Goal: Task Accomplishment & Management: Use online tool/utility

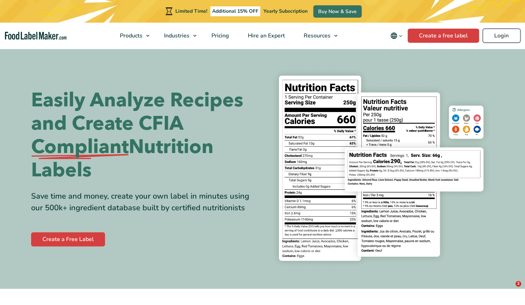
click at [500, 37] on link "Login" at bounding box center [502, 36] width 38 height 14
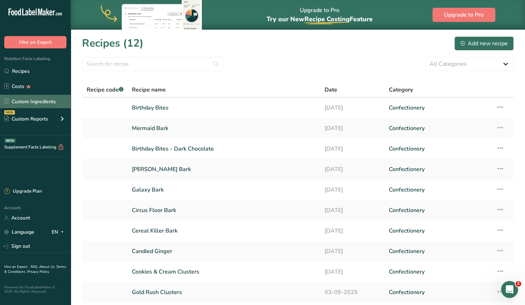
click at [31, 101] on link "Custom Ingredients" at bounding box center [35, 101] width 71 height 13
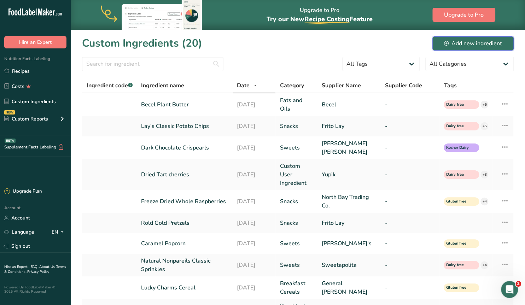
click at [459, 44] on div "Add new ingredient" at bounding box center [473, 43] width 58 height 8
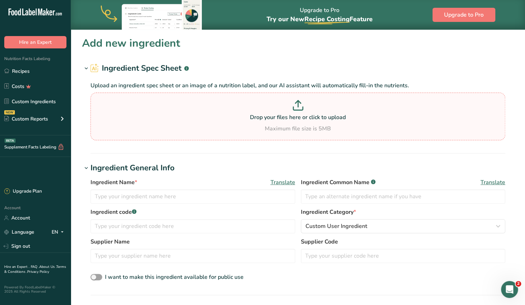
click at [306, 113] on p at bounding box center [297, 106] width 411 height 13
click at [306, 113] on input "Drop your files here or click to upload Maximum file size is 5MB" at bounding box center [297, 117] width 415 height 48
type input "C:\fakepath\Screenshot 2025-09-16 125042.png"
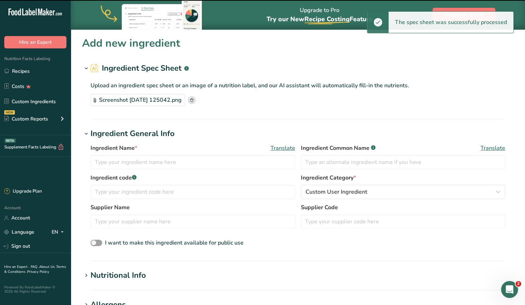
click at [86, 127] on section "Add new ingredient Ingredient Spec Sheet .a-a{fill:#347362;}.b-a{fill:#fff;} Up…" at bounding box center [298, 265] width 454 height 471
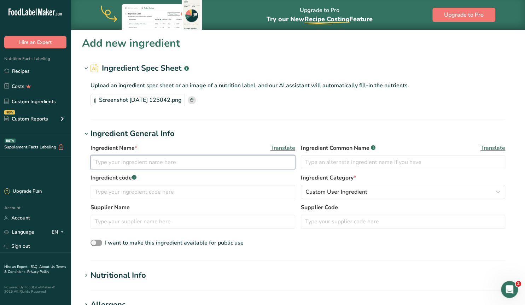
click at [194, 163] on input "text" at bounding box center [192, 162] width 205 height 14
type input "Freeze Dried Blackberry Snack"
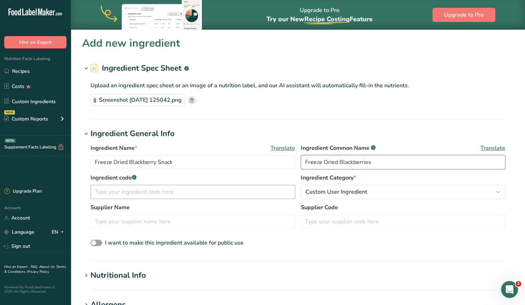
type input "Freeze Dried Blackberries"
click at [177, 196] on input "text" at bounding box center [192, 192] width 205 height 14
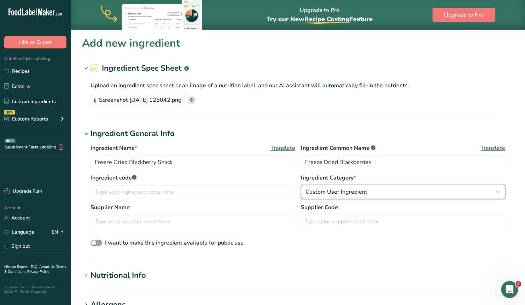
click at [333, 192] on span "Custom User Ingredient" at bounding box center [336, 192] width 62 height 8
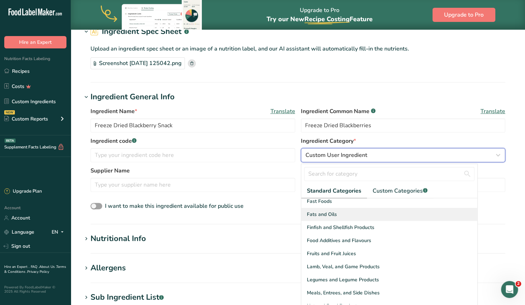
scroll to position [136, 0]
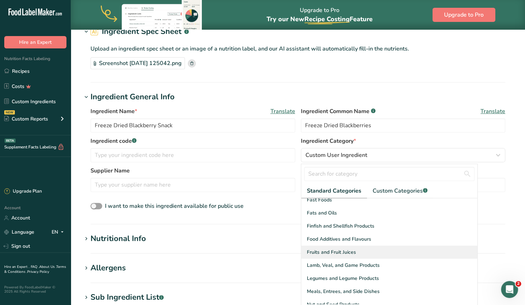
click at [356, 250] on div "Fruits and Fruit Juices" at bounding box center [389, 252] width 176 height 13
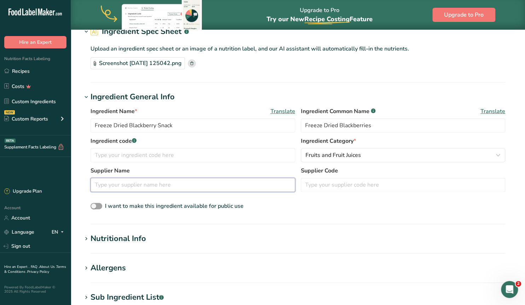
click at [145, 182] on input "text" at bounding box center [192, 185] width 205 height 14
type input "Diaita"
click at [98, 204] on span at bounding box center [96, 206] width 12 height 7
click at [95, 204] on input "I want to make this ingredient available for public use" at bounding box center [92, 206] width 5 height 5
checkbox input "true"
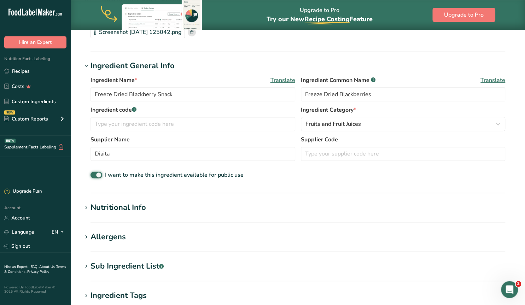
scroll to position [110, 0]
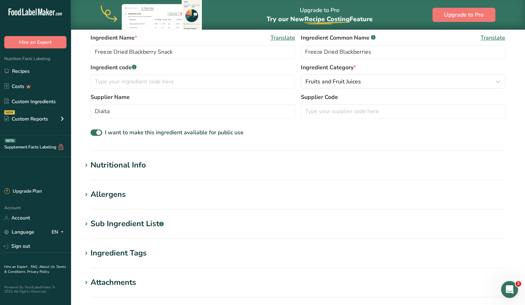
click at [122, 164] on div "Nutritional Info" at bounding box center [118, 165] width 56 height 12
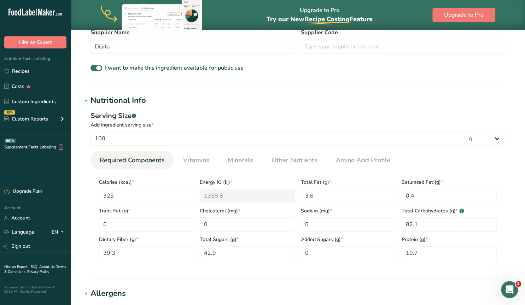
scroll to position [184, 0]
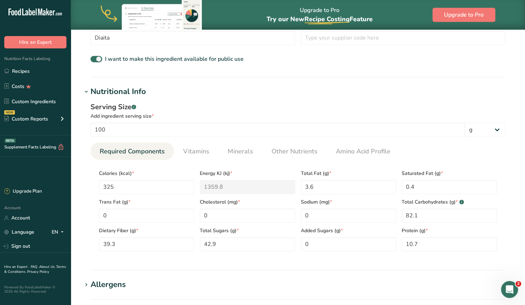
click at [85, 89] on icon at bounding box center [86, 92] width 6 height 10
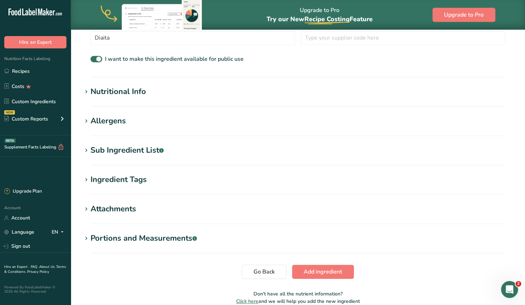
click at [106, 118] on div "Allergens" at bounding box center [107, 121] width 35 height 12
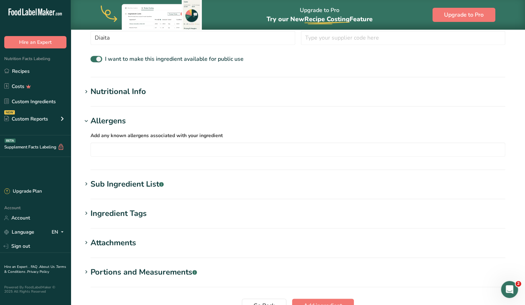
click at [131, 212] on div "Ingredient Tags" at bounding box center [118, 214] width 56 height 12
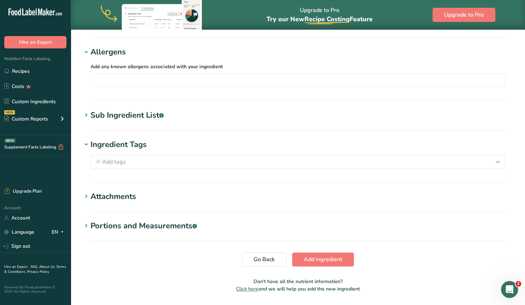
scroll to position [257, 0]
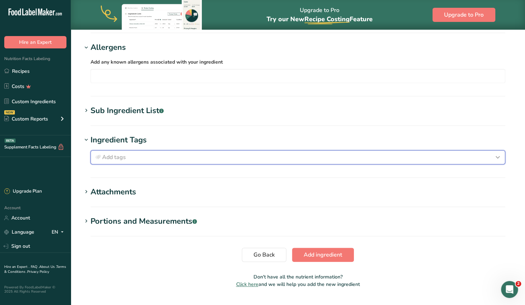
click at [107, 154] on span "Add tags" at bounding box center [114, 157] width 24 height 8
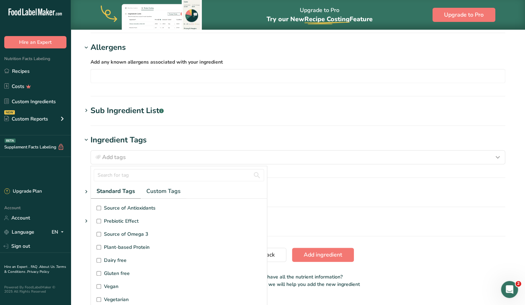
click at [100, 272] on input "Gluten free" at bounding box center [99, 273] width 5 height 5
checkbox input "true"
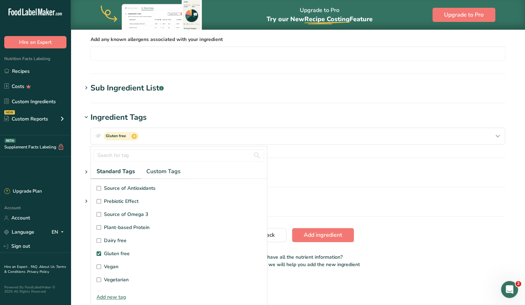
scroll to position [0, 0]
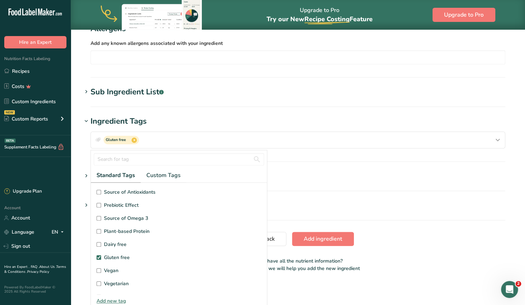
click at [136, 93] on div "Sub Ingredient List .a-a{fill:#347362;}.b-a{fill:#fff;}" at bounding box center [126, 92] width 73 height 12
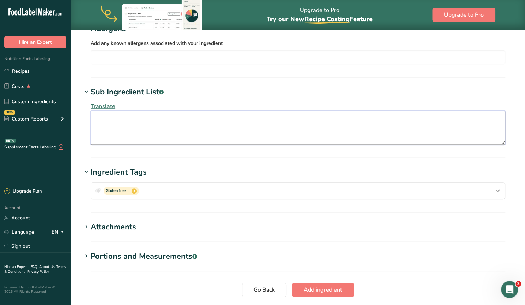
click at [145, 120] on textarea at bounding box center [297, 128] width 415 height 34
drag, startPoint x: 127, startPoint y: 120, endPoint x: 56, endPoint y: 125, distance: 71.6
click at [90, 125] on textarea "Blackberries" at bounding box center [297, 128] width 415 height 34
paste textarea "100% blackberry. May contain traces of other fruits."
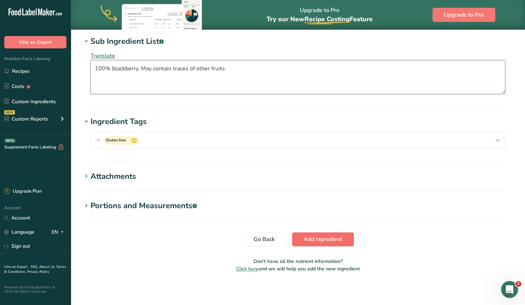
type textarea "100% blackberry. May contain traces of other fruits."
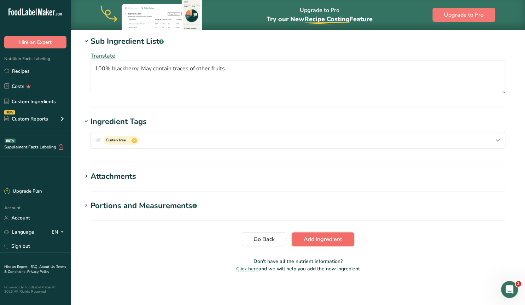
click at [312, 244] on button "Add ingredient" at bounding box center [323, 239] width 62 height 14
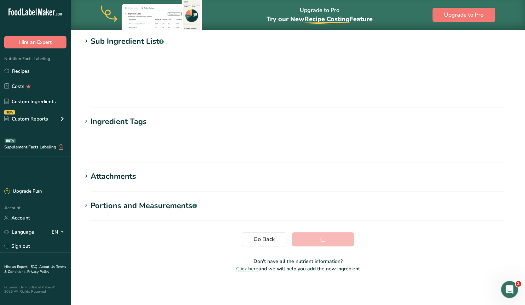
scroll to position [69, 0]
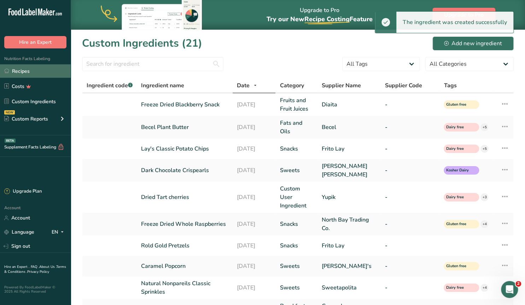
click at [18, 74] on link "Recipes" at bounding box center [35, 70] width 71 height 13
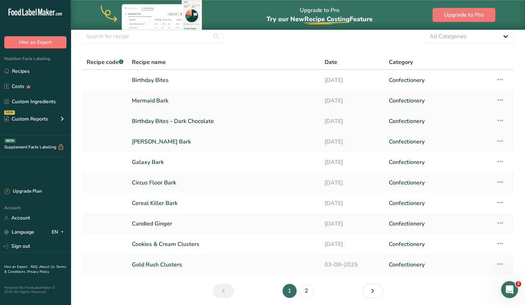
scroll to position [37, 0]
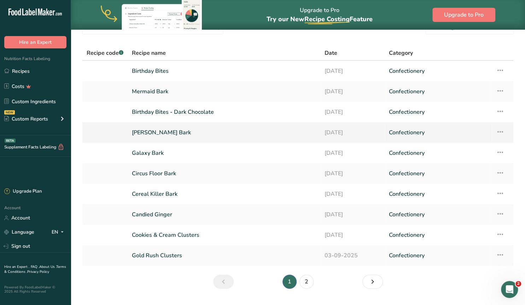
click at [147, 133] on link "Ruby Moon Bark" at bounding box center [224, 132] width 184 height 15
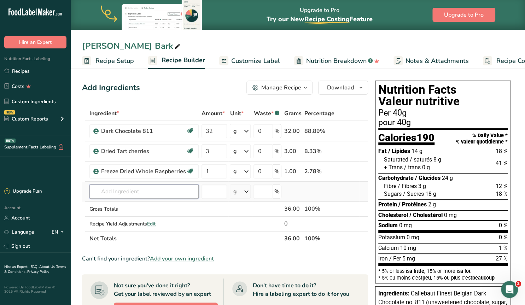
click at [128, 193] on input "text" at bounding box center [143, 192] width 109 height 14
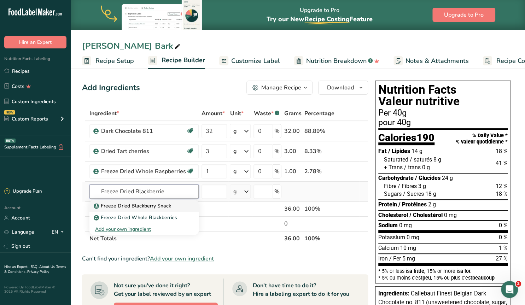
type input "Freeze Dried Blackberrie"
click at [128, 204] on p "Freeze Dried Blackberry Snack" at bounding box center [133, 205] width 76 height 7
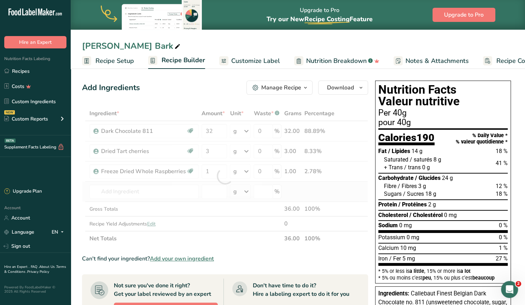
type input "Freeze Dried Blackberry Snack"
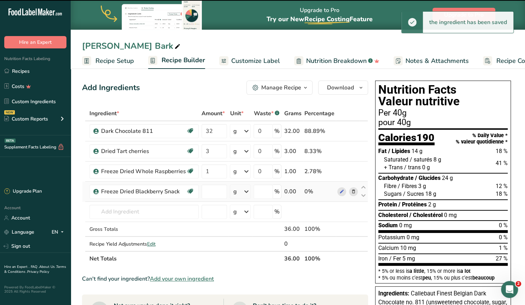
type input "0"
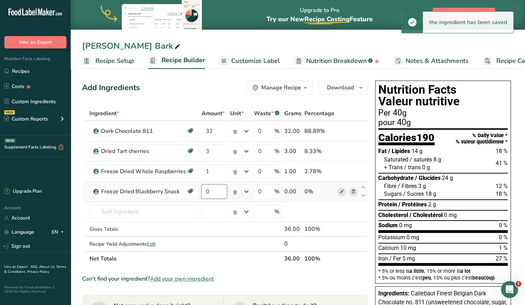
drag, startPoint x: 207, startPoint y: 191, endPoint x: 203, endPoint y: 191, distance: 4.2
click at [203, 191] on input "0" at bounding box center [214, 192] width 25 height 14
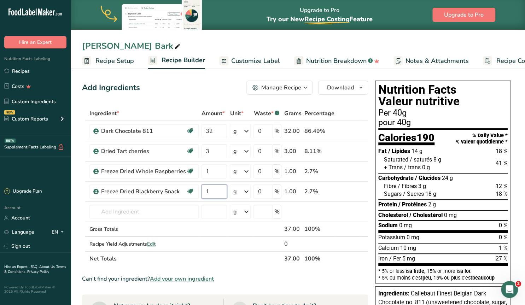
type input "1"
click at [252, 62] on span "Customize Label" at bounding box center [255, 61] width 49 height 10
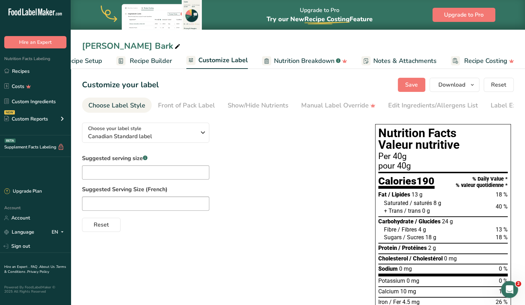
scroll to position [0, 32]
click at [411, 106] on div "Edit Ingredients/Allergens List" at bounding box center [433, 106] width 90 height 10
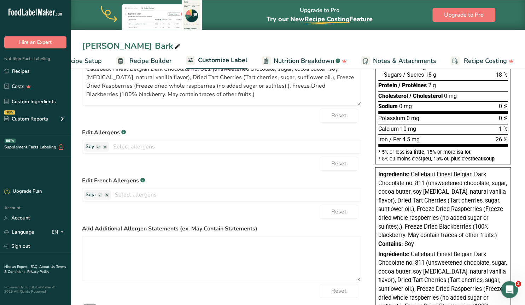
scroll to position [184, 0]
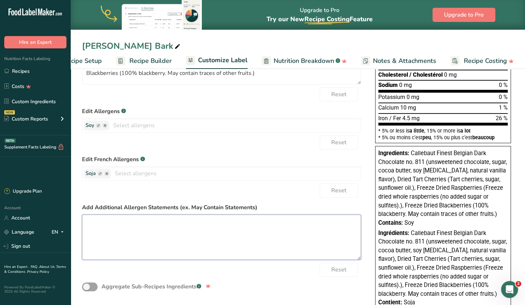
click at [107, 226] on textarea at bounding box center [221, 237] width 279 height 45
paste textarea "Vegan & Gluten Friendly. Contains Soy, may contain trace amounts of other aller…"
drag, startPoint x: 152, startPoint y: 222, endPoint x: 189, endPoint y: 220, distance: 36.8
click at [189, 220] on textarea "Vegan & Gluten Friendly. Contains Soy, may contain trace amounts of other aller…" at bounding box center [221, 237] width 279 height 45
click at [275, 226] on textarea "Vegan & Gluten Friendly. May contain trace amounts of other allergens" at bounding box center [221, 237] width 279 height 45
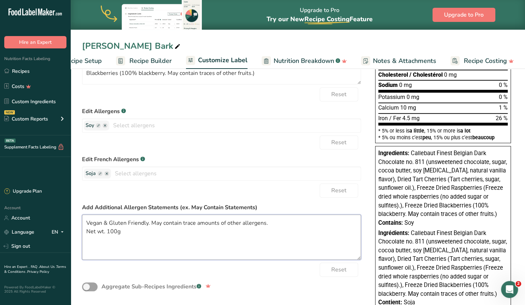
type textarea "Vegan & Gluten Friendly. May contain trace amounts of other allergens. Net wt. …"
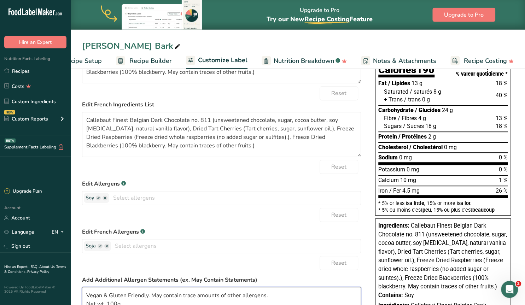
scroll to position [17, 0]
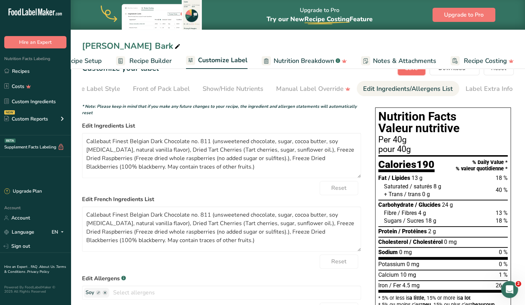
click at [410, 73] on button "Save" at bounding box center [412, 68] width 28 height 14
click at [39, 104] on link "Custom Ingredients" at bounding box center [35, 101] width 71 height 13
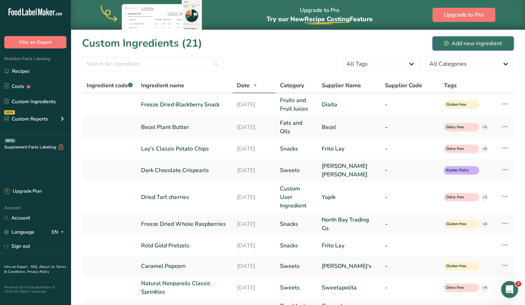
click at [468, 44] on div "Add new ingredient" at bounding box center [473, 43] width 58 height 8
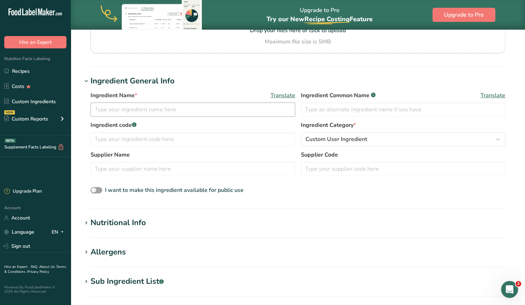
scroll to position [74, 0]
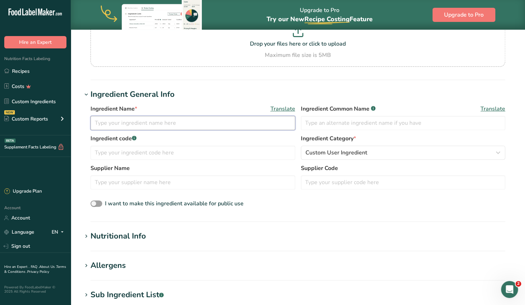
click at [157, 122] on input "text" at bounding box center [192, 123] width 205 height 14
type input "Rainbow Bit Chips"
click at [319, 124] on input "text" at bounding box center [403, 123] width 205 height 14
type input "Rainbow Sprinkles"
drag, startPoint x: 105, startPoint y: 184, endPoint x: 106, endPoint y: 181, distance: 3.6
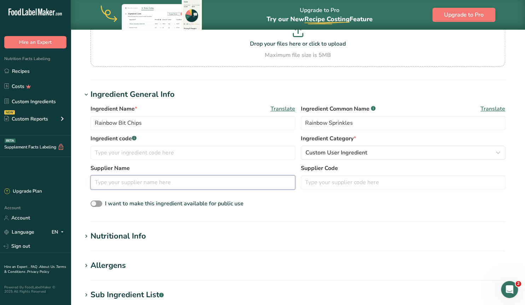
click at [106, 183] on input "text" at bounding box center [192, 182] width 205 height 14
type input "Sweetapolita"
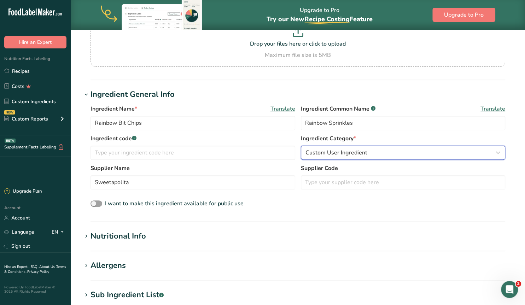
click at [367, 153] on div "Custom User Ingredient" at bounding box center [400, 152] width 191 height 8
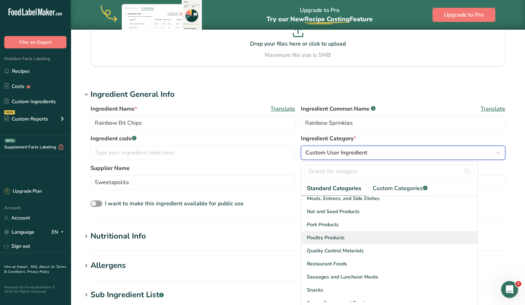
scroll to position [271, 0]
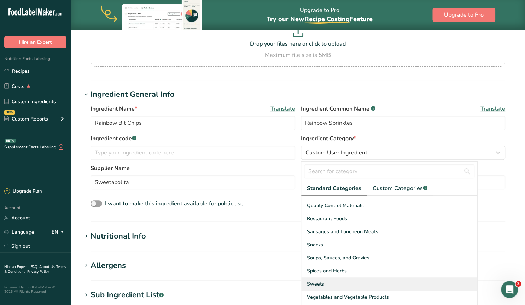
click at [334, 284] on div "Sweets" at bounding box center [389, 284] width 176 height 13
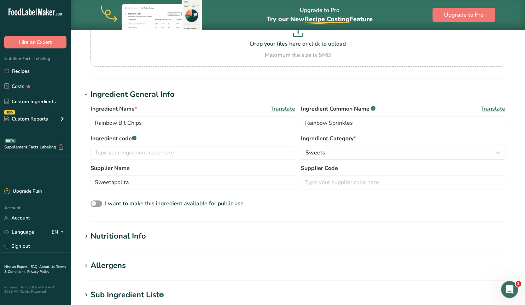
scroll to position [110, 0]
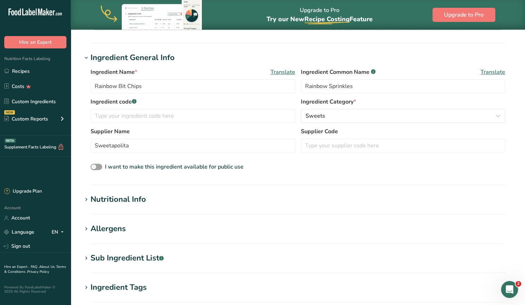
click at [135, 254] on div "Sub Ingredient List .a-a{fill:#347362;}.b-a{fill:#fff;}" at bounding box center [126, 258] width 73 height 12
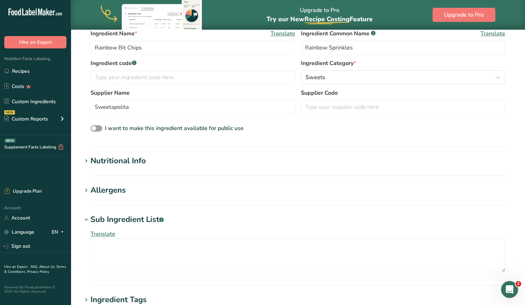
scroll to position [184, 0]
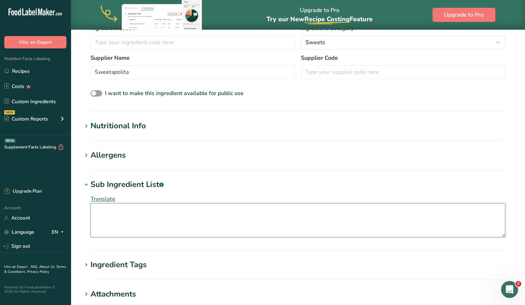
click at [113, 209] on textarea at bounding box center [297, 220] width 415 height 34
paste textarea "Semi-Sweet Chips (sugar, chocolate liquor, cocoa butter, dextrose, soy lecithin…"
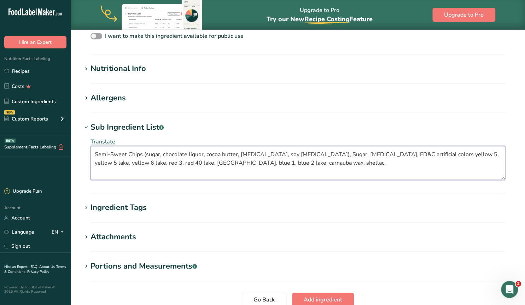
scroll to position [257, 0]
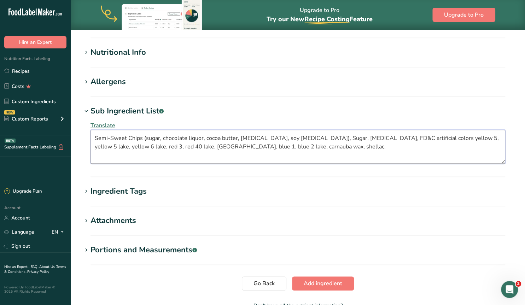
type textarea "Semi-Sweet Chips (sugar, chocolate liquor, cocoa butter, dextrose, soy lecithin…"
click at [87, 188] on icon at bounding box center [86, 192] width 6 height 10
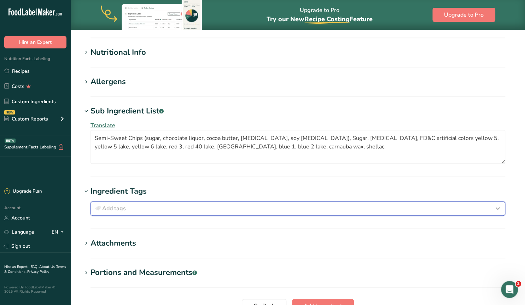
click at [111, 208] on span "Add tags" at bounding box center [114, 208] width 24 height 8
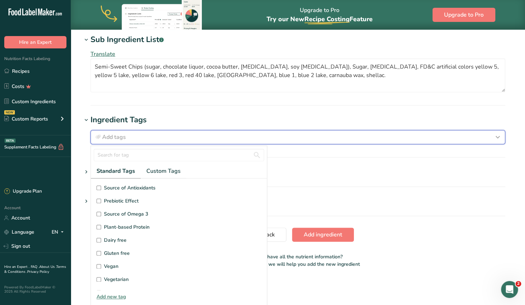
scroll to position [45, 0]
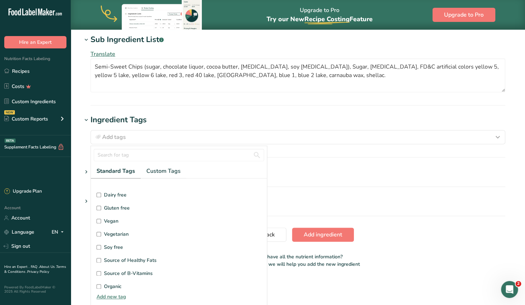
click at [100, 208] on input "Gluten free" at bounding box center [99, 208] width 5 height 5
checkbox input "true"
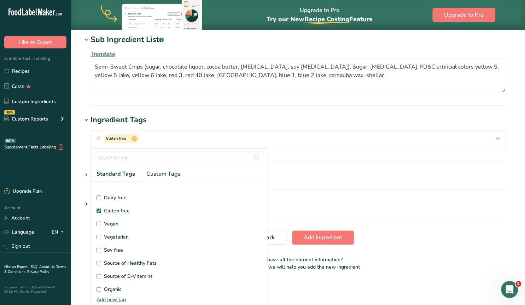
scroll to position [0, 0]
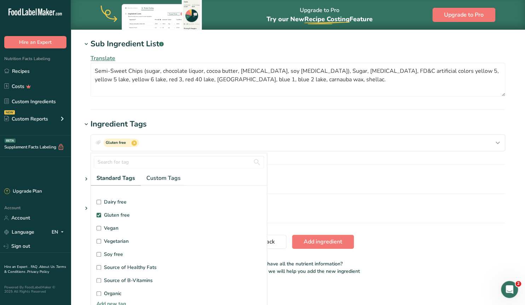
click at [173, 124] on h1 "Ingredient Tags" at bounding box center [298, 124] width 432 height 12
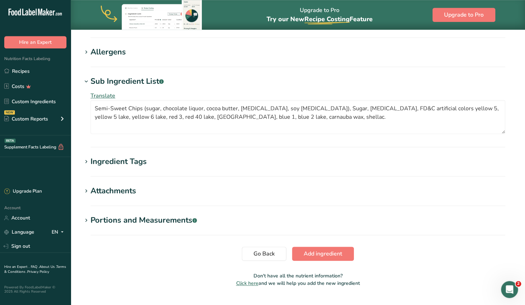
scroll to position [265, 0]
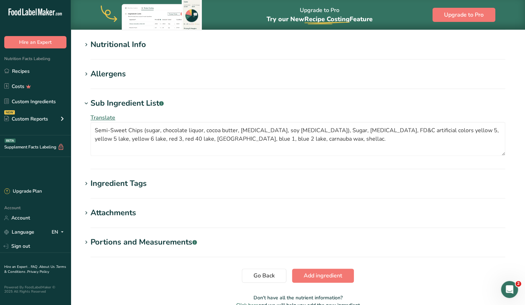
click at [109, 77] on div "Allergens" at bounding box center [107, 74] width 35 height 12
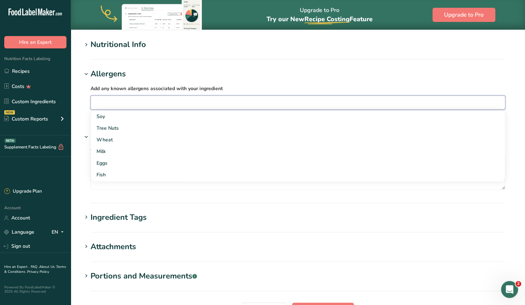
click at [112, 99] on input "text" at bounding box center [298, 102] width 414 height 11
click at [103, 113] on div "Soy" at bounding box center [292, 116] width 391 height 7
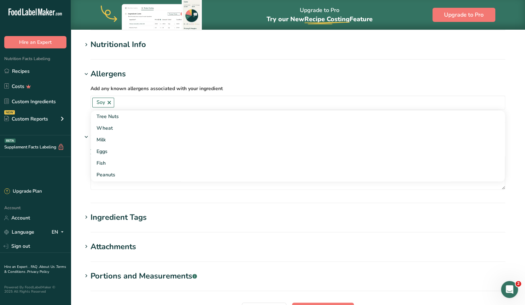
click at [259, 83] on div "Add any known allergens associated with your ingredient Soy Tree Nuts Wheat Mil…" at bounding box center [298, 97] width 432 height 34
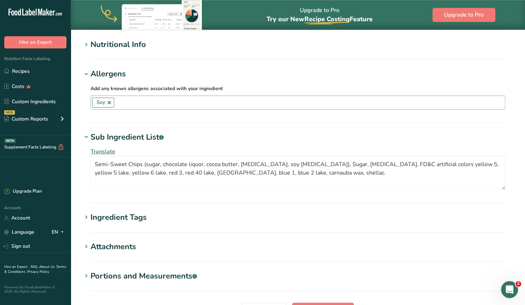
scroll to position [155, 0]
